Goal: Register for event/course

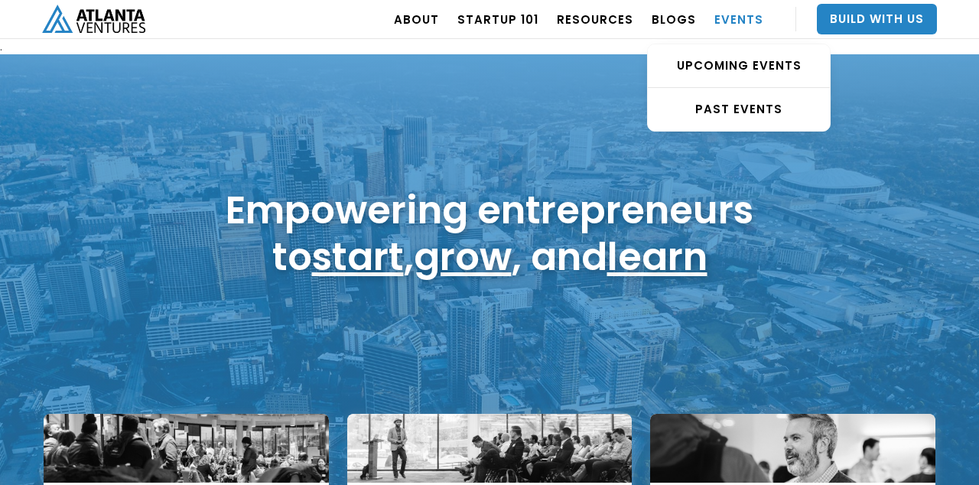
click at [730, 20] on link "EVENTS" at bounding box center [738, 19] width 49 height 43
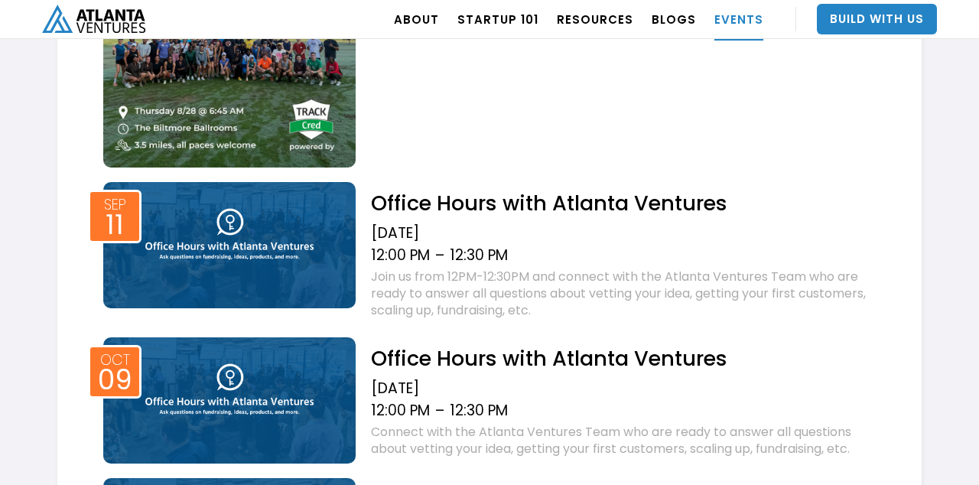
scroll to position [791, 0]
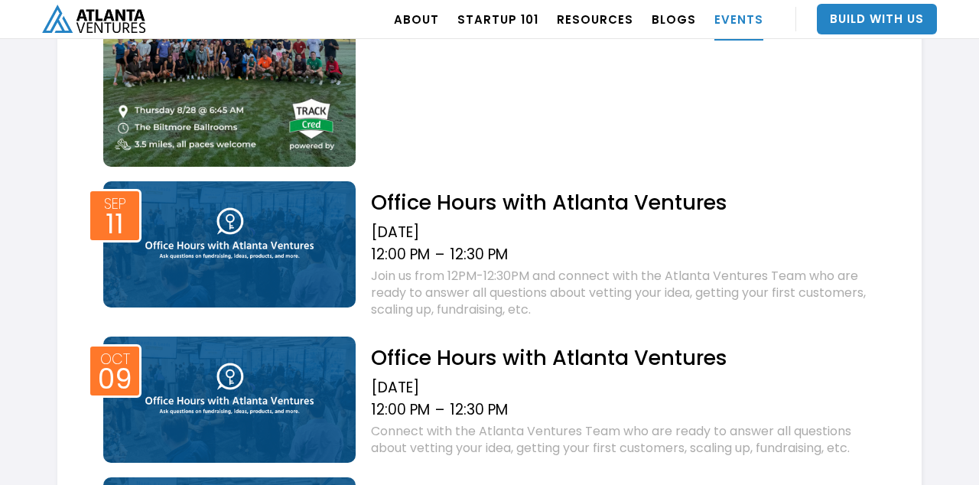
click at [551, 241] on div "[DATE]" at bounding box center [627, 232] width 512 height 18
